Goal: Use online tool/utility

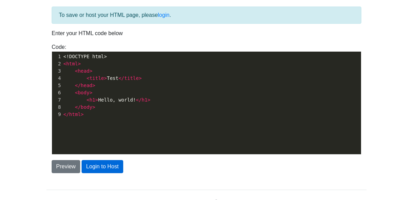
scroll to position [41, 0]
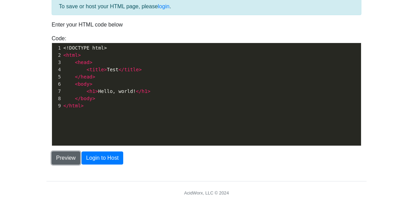
click at [67, 154] on button "Preview" at bounding box center [66, 158] width 29 height 13
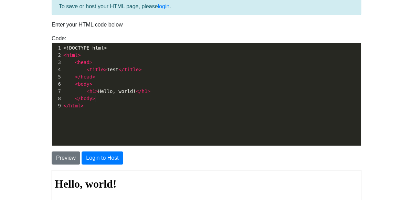
scroll to position [2, 0]
type textarea "</html>"
drag, startPoint x: 130, startPoint y: 100, endPoint x: 93, endPoint y: 106, distance: 37.7
click at [93, 106] on div "1 <!DOCTYPE html> 2 < html > 3 < head > 4 < title > Test </ title > 5 </ head >…" at bounding box center [211, 76] width 299 height 65
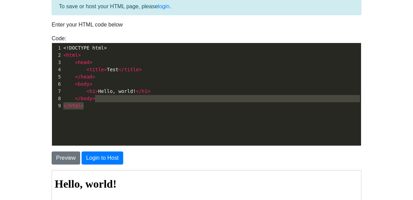
click at [92, 106] on pre "</ html >" at bounding box center [211, 105] width 299 height 7
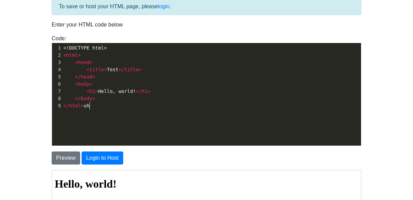
type textarea "uh2"
type textarea "h2"
click at [165, 90] on pre "< h1 > Hello, world! </ h1 >" at bounding box center [211, 91] width 299 height 7
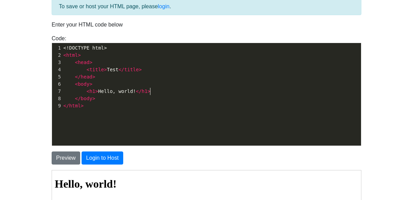
type textarea "b"
type textarea "<h1"
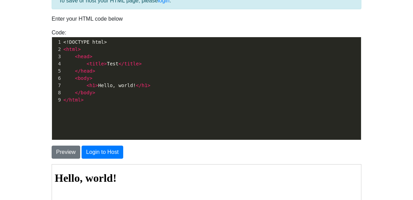
scroll to position [0, 0]
